Goal: Transaction & Acquisition: Purchase product/service

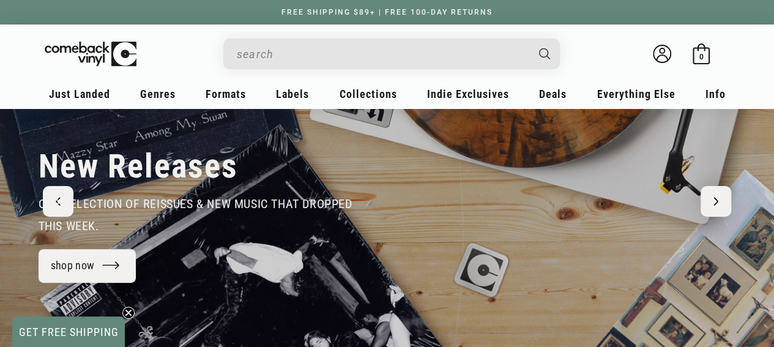
scroll to position [122, 0]
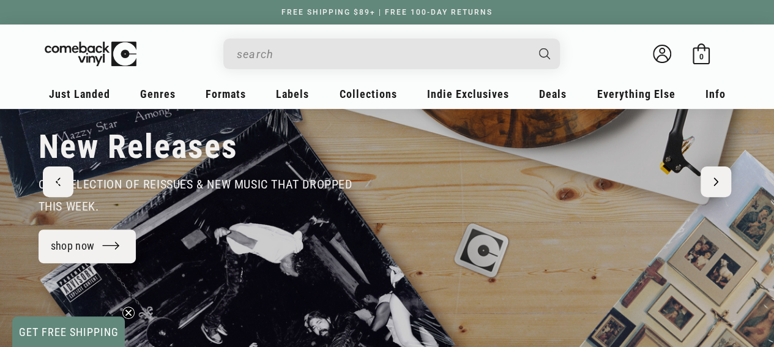
click at [308, 54] on input "When autocomplete results are available use up and down arrows to review and en…" at bounding box center [382, 54] width 290 height 25
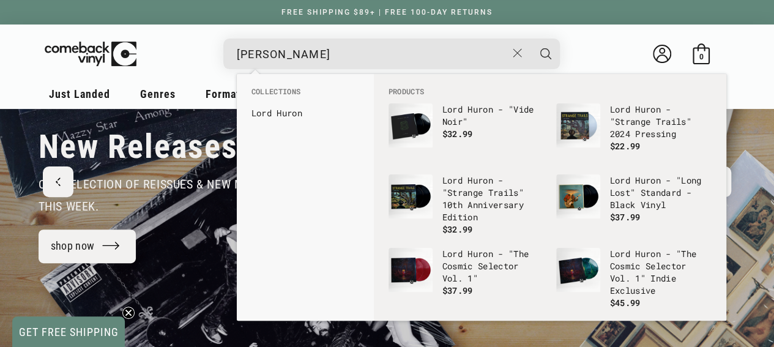
type input "[PERSON_NAME]"
click at [531, 39] on button "Search" at bounding box center [546, 54] width 31 height 31
click at [329, 58] on input "[PERSON_NAME]" at bounding box center [372, 54] width 270 height 25
click at [297, 111] on b "Huron" at bounding box center [290, 113] width 26 height 12
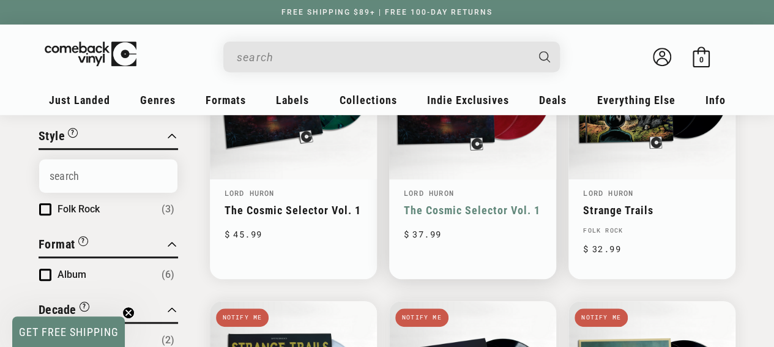
scroll to position [245, 0]
click at [480, 204] on link "The Cosmic Selector Vol. 1" at bounding box center [473, 210] width 138 height 13
